Goal: Task Accomplishment & Management: Manage account settings

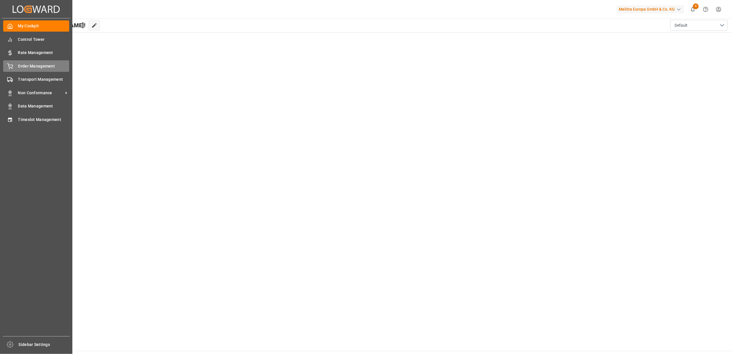
click at [16, 67] on div "Order Management Order Management" at bounding box center [36, 65] width 66 height 11
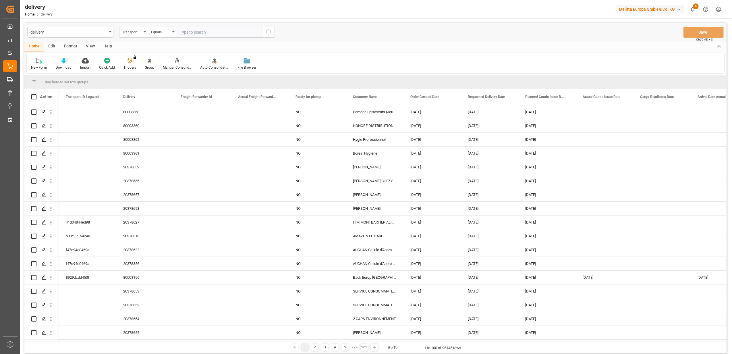
click at [144, 32] on icon "open menu" at bounding box center [145, 31] width 2 height 1
click at [141, 71] on div "Delivery" at bounding box center [162, 71] width 86 height 12
click at [230, 32] on input "text" at bounding box center [220, 32] width 86 height 11
paste input "20378421"
type input "20378421"
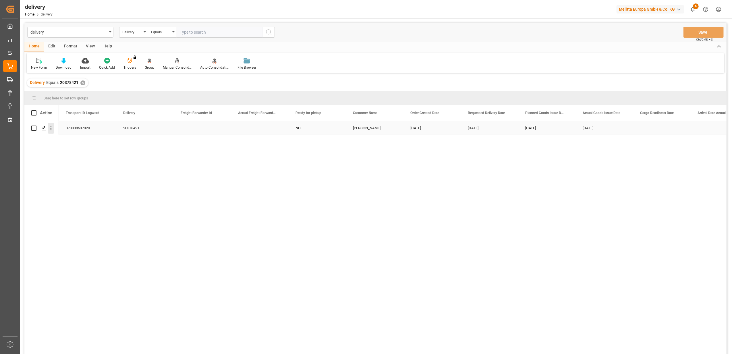
click at [51, 133] on button "open menu" at bounding box center [51, 128] width 6 height 11
click at [45, 128] on icon "Press SPACE to select this row." at bounding box center [44, 128] width 5 height 5
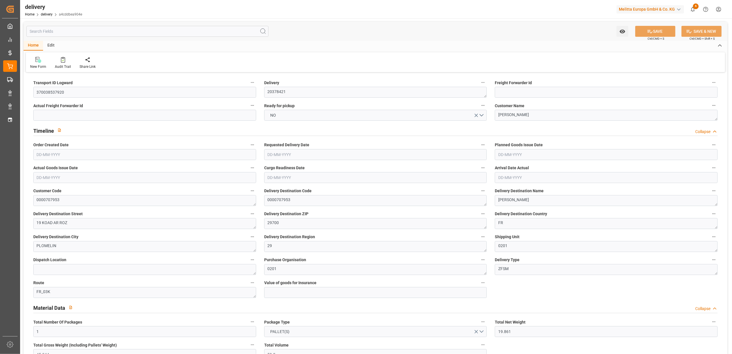
type input "[DATE]"
type input "[DATE] 11:01"
